Goal: Transaction & Acquisition: Purchase product/service

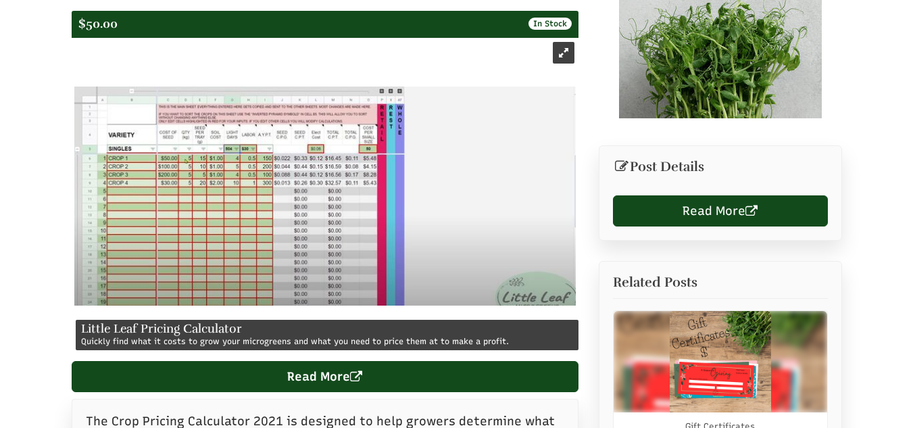
select select "Language Translate Widget"
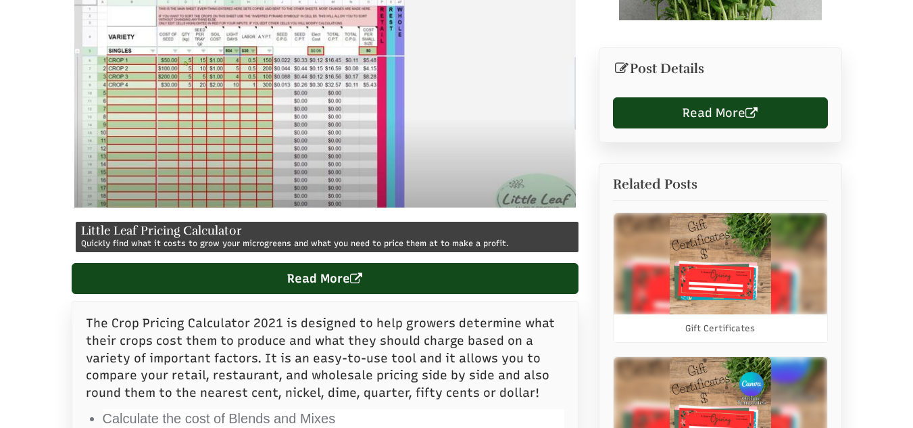
click at [301, 182] on img at bounding box center [324, 98] width 501 height 219
click at [217, 34] on img at bounding box center [324, 98] width 501 height 219
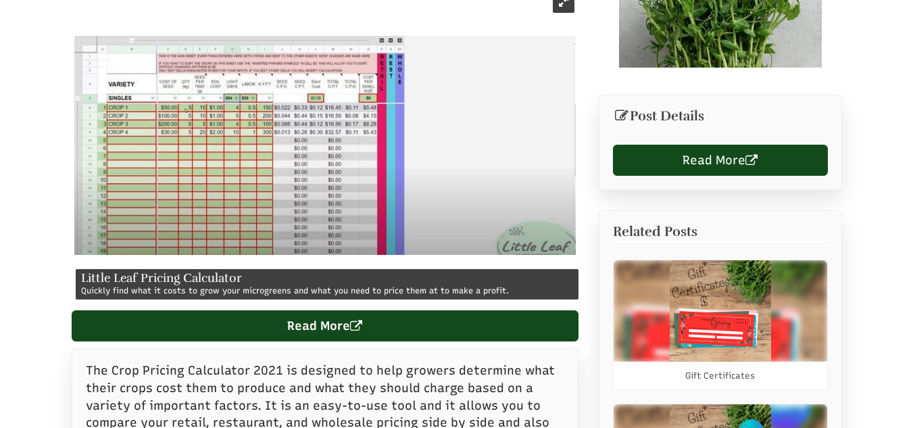
scroll to position [58, 0]
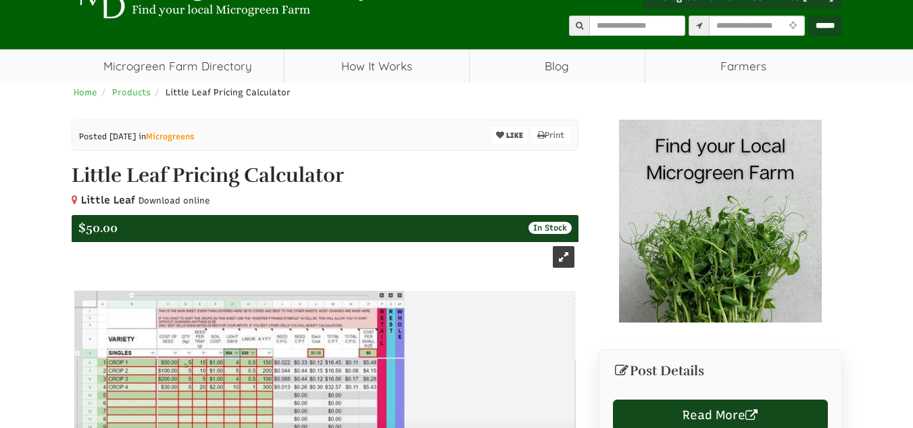
click at [81, 231] on span "$50.00" at bounding box center [97, 227] width 39 height 15
click at [161, 355] on img at bounding box center [324, 399] width 501 height 219
click at [550, 232] on span "In Stock" at bounding box center [549, 228] width 43 height 12
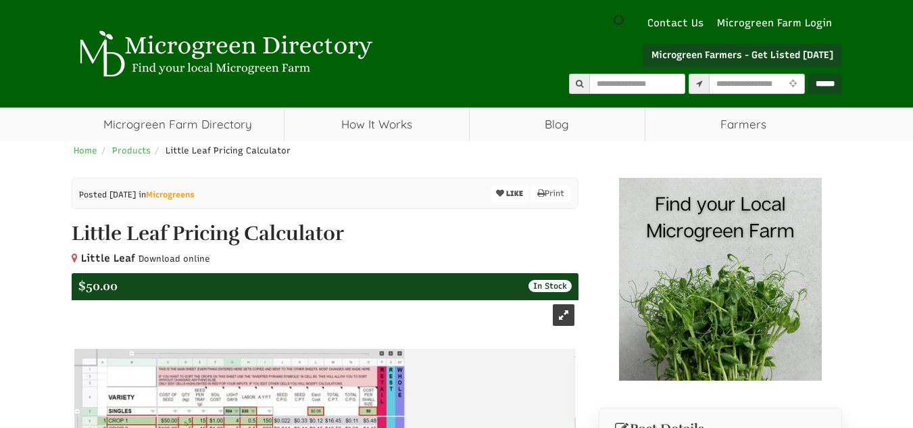
click at [254, 242] on h1 "Little Leaf Pricing Calculator" at bounding box center [325, 233] width 507 height 22
click at [97, 288] on span "$50.00" at bounding box center [97, 285] width 39 height 15
drag, startPoint x: 71, startPoint y: 235, endPoint x: 343, endPoint y: 226, distance: 272.4
click at [343, 226] on h1 "Little Leaf Pricing Calculator" at bounding box center [325, 233] width 507 height 22
select select "Language Translate Widget"
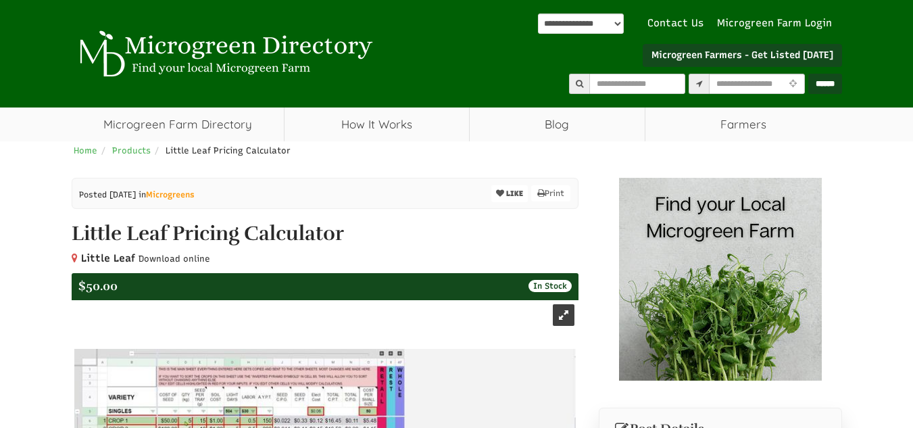
drag, startPoint x: 323, startPoint y: 232, endPoint x: 39, endPoint y: 207, distance: 285.6
click at [216, 237] on h1 "Little Leaf Pricing Calculator" at bounding box center [325, 233] width 507 height 22
click at [99, 288] on span "$50.00" at bounding box center [97, 285] width 39 height 15
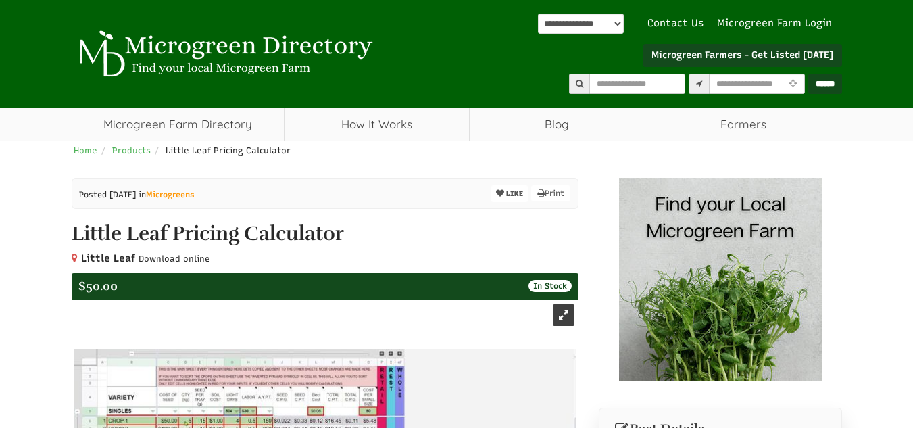
drag, startPoint x: 99, startPoint y: 288, endPoint x: 830, endPoint y: 183, distance: 737.7
